Goal: Task Accomplishment & Management: Use online tool/utility

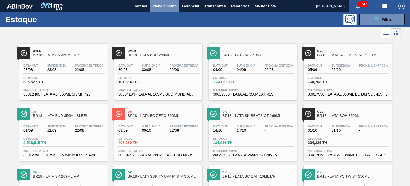
click at [166, 7] on span "Planejamento" at bounding box center [165, 6] width 24 height 6
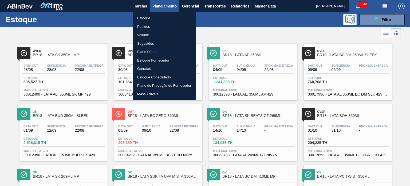
click at [269, 34] on div at bounding box center [205, 93] width 410 height 186
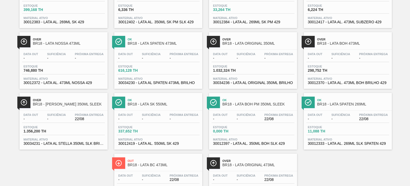
scroll to position [654, 0]
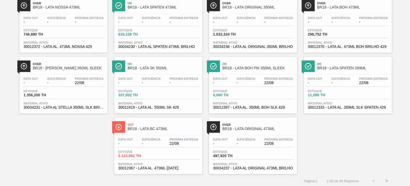
click at [389, 179] on button ">" at bounding box center [386, 180] width 13 height 13
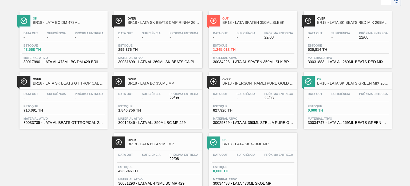
scroll to position [48, 0]
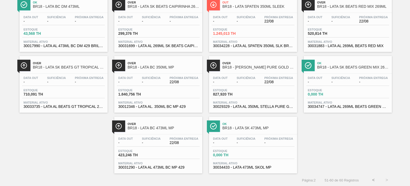
click at [371, 179] on button "<" at bounding box center [373, 179] width 13 height 13
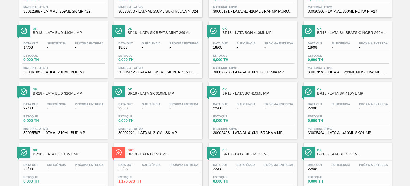
scroll to position [386, 0]
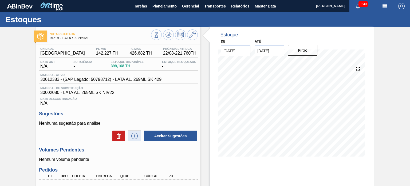
click at [137, 137] on icon at bounding box center [134, 136] width 9 height 6
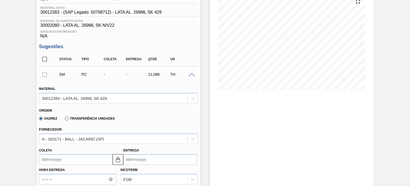
scroll to position [80, 0]
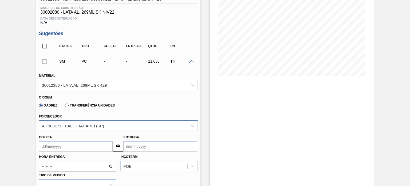
click at [104, 130] on div "A - 303171 - BALL - JACAREÍ (SP)" at bounding box center [118, 125] width 159 height 10
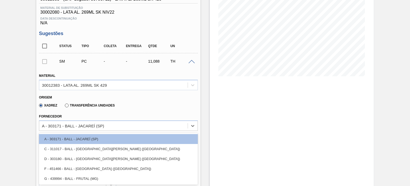
scroll to position [134, 0]
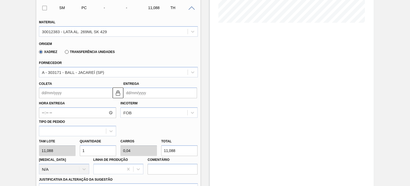
click at [250, 107] on div "Estoque De 22/08/2025 Até 05/09/2025 Filtro" at bounding box center [292, 160] width 164 height 534
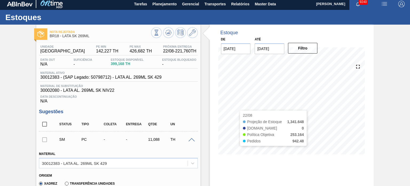
scroll to position [0, 0]
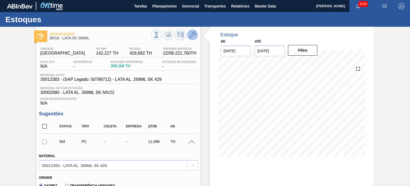
click at [195, 36] on icon at bounding box center [192, 35] width 6 height 6
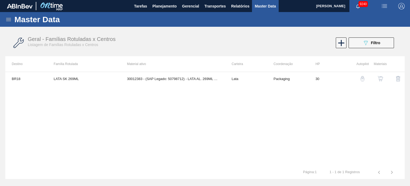
click at [385, 78] on button "button" at bounding box center [380, 78] width 13 height 13
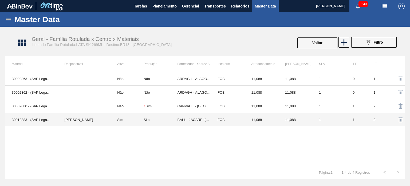
click at [120, 121] on td "Sim" at bounding box center [127, 120] width 33 height 14
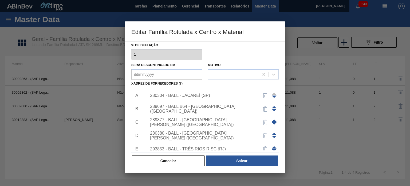
scroll to position [45, 0]
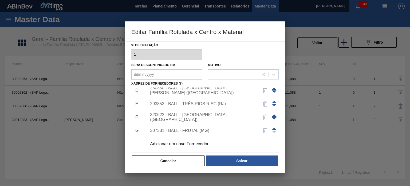
click at [193, 141] on div "Adicionar um novo Fornecedor" at bounding box center [202, 143] width 105 height 5
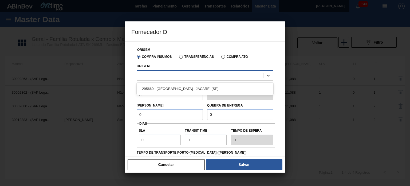
click at [191, 77] on div at bounding box center [200, 75] width 126 height 8
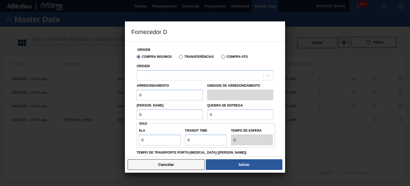
click at [177, 168] on button "Cancelar" at bounding box center [166, 164] width 77 height 11
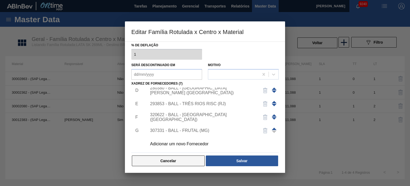
click at [178, 162] on button "Cancelar" at bounding box center [168, 160] width 73 height 11
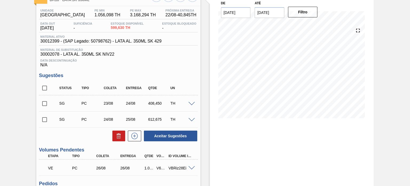
scroll to position [27, 0]
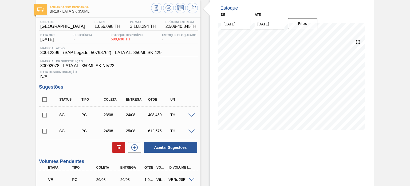
click at [189, 116] on span at bounding box center [192, 115] width 6 height 4
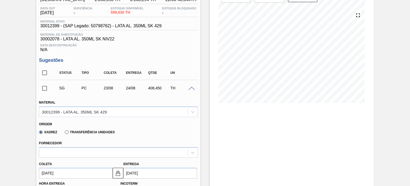
scroll to position [53, 0]
click at [191, 88] on span at bounding box center [192, 89] width 6 height 4
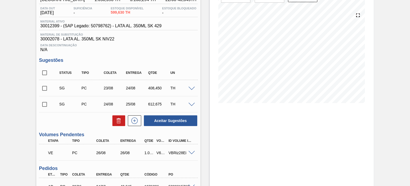
click at [190, 104] on span at bounding box center [192, 105] width 6 height 4
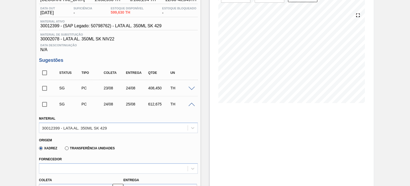
scroll to position [80, 0]
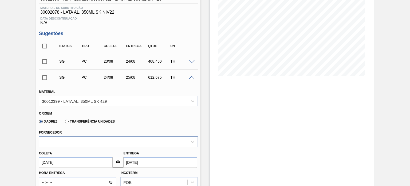
click at [104, 144] on div at bounding box center [118, 141] width 159 height 10
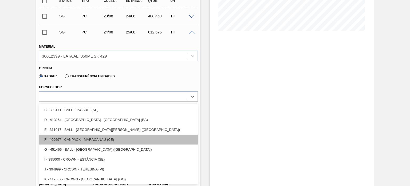
click at [100, 142] on div "F - 409697 - CANPACK - MARACANAÚ (CE)" at bounding box center [118, 139] width 159 height 10
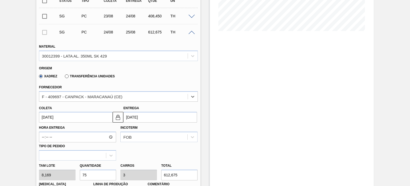
click at [68, 117] on input "24/08/2025" at bounding box center [76, 117] width 74 height 11
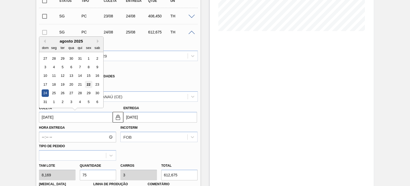
click at [88, 85] on div "22" at bounding box center [88, 84] width 7 height 7
type input "22/08/2025"
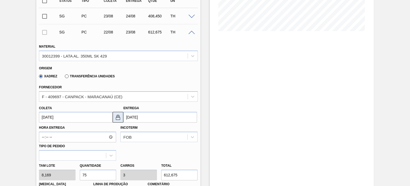
click at [119, 118] on img at bounding box center [118, 117] width 6 height 6
click at [140, 117] on input "23/08/2025" at bounding box center [160, 117] width 74 height 11
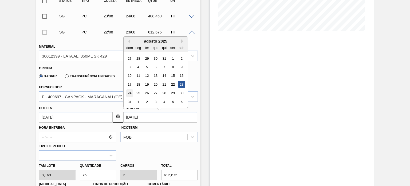
click at [127, 93] on div "24" at bounding box center [129, 93] width 7 height 7
type input "24/08/2025"
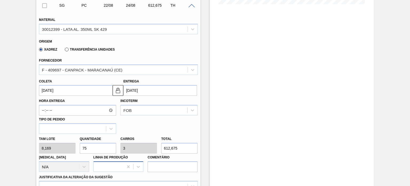
scroll to position [179, 0]
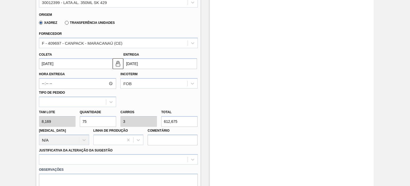
click at [46, 119] on div "Tam lote 8,169 Quantidade 75 Carros 3 Total 612,675 Doca N/A Linha de Produção …" at bounding box center [118, 126] width 163 height 38
type input "2"
type input "0,08"
type input "16,338"
type input "25"
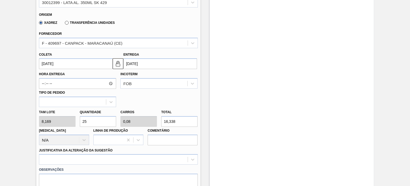
type input "1"
type input "204,225"
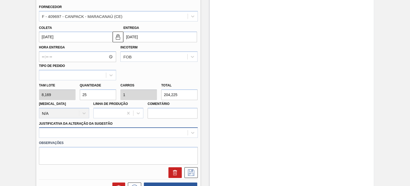
type input "25"
click at [77, 129] on div at bounding box center [118, 132] width 159 height 10
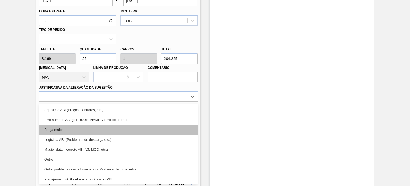
scroll to position [53, 0]
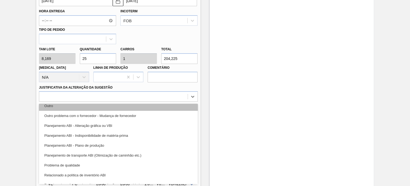
click at [78, 107] on div "Outro" at bounding box center [118, 106] width 159 height 10
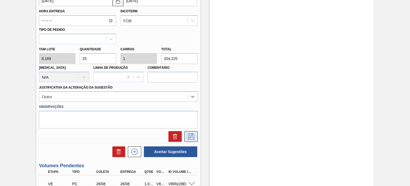
click at [191, 137] on icon at bounding box center [191, 136] width 9 height 6
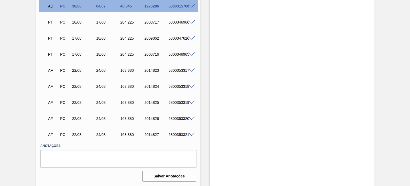
scroll to position [233, 0]
